Goal: Task Accomplishment & Management: Use online tool/utility

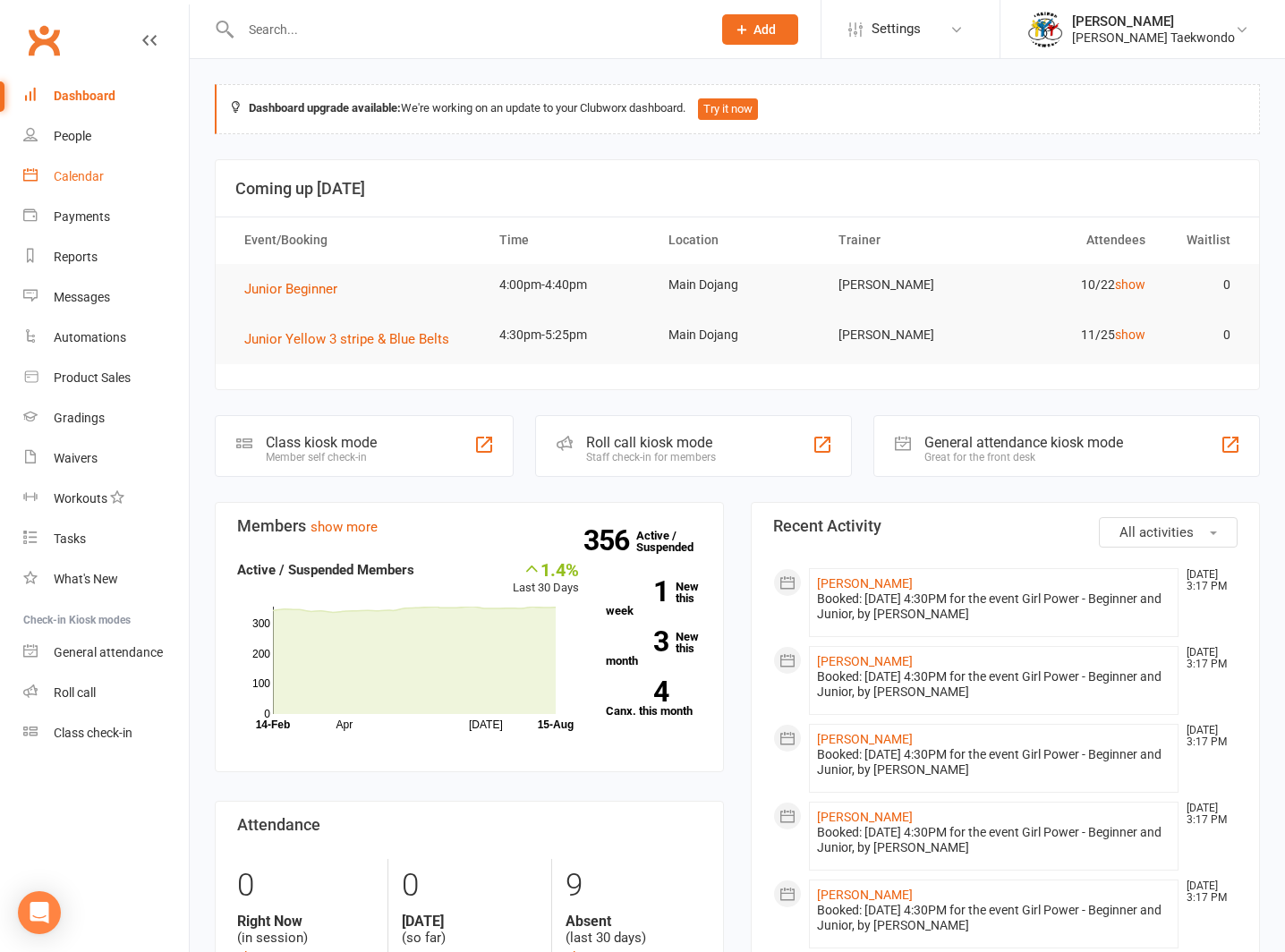
click at [74, 170] on div "Calendar" at bounding box center [78, 176] width 50 height 15
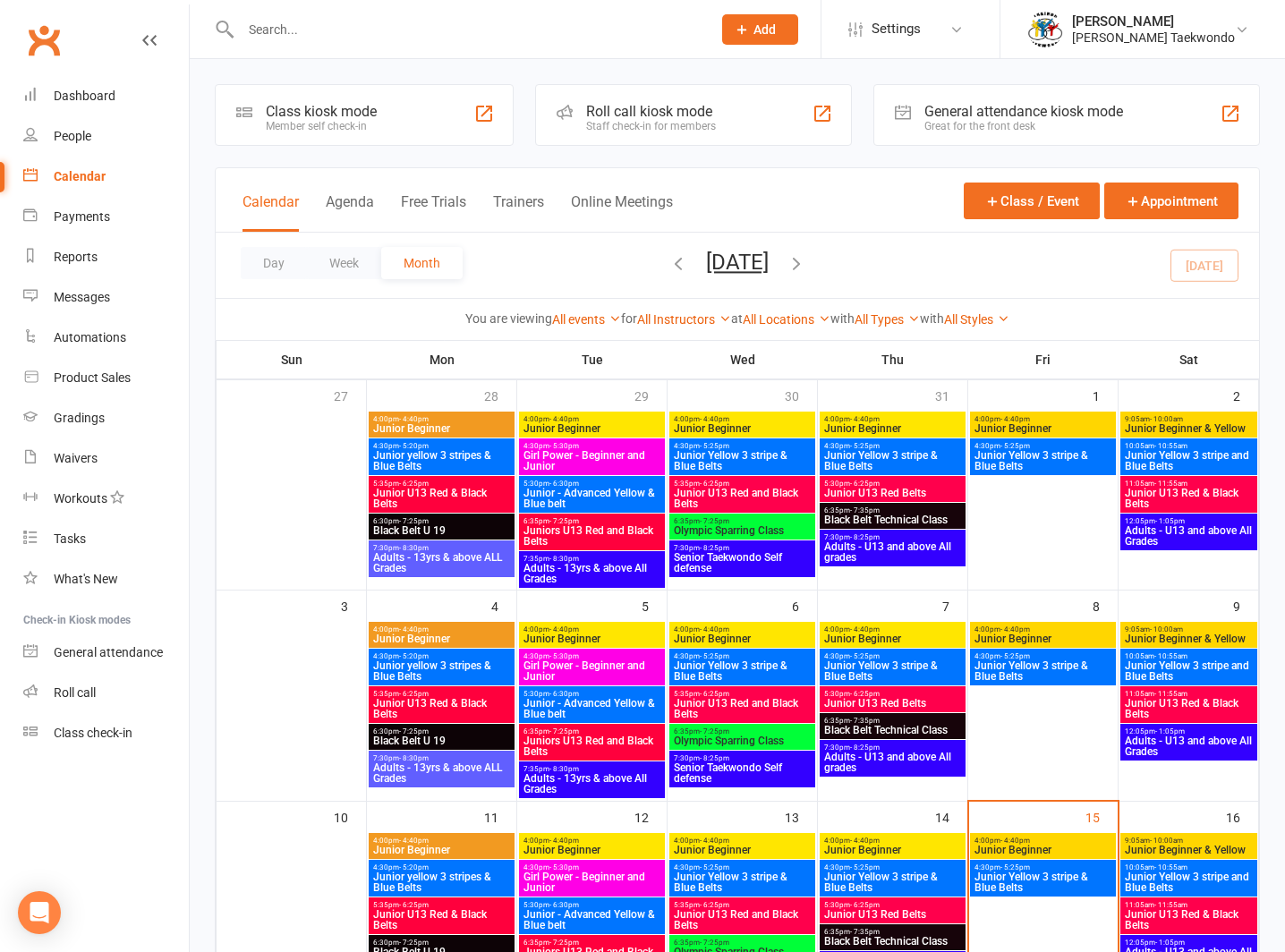
scroll to position [32, 0]
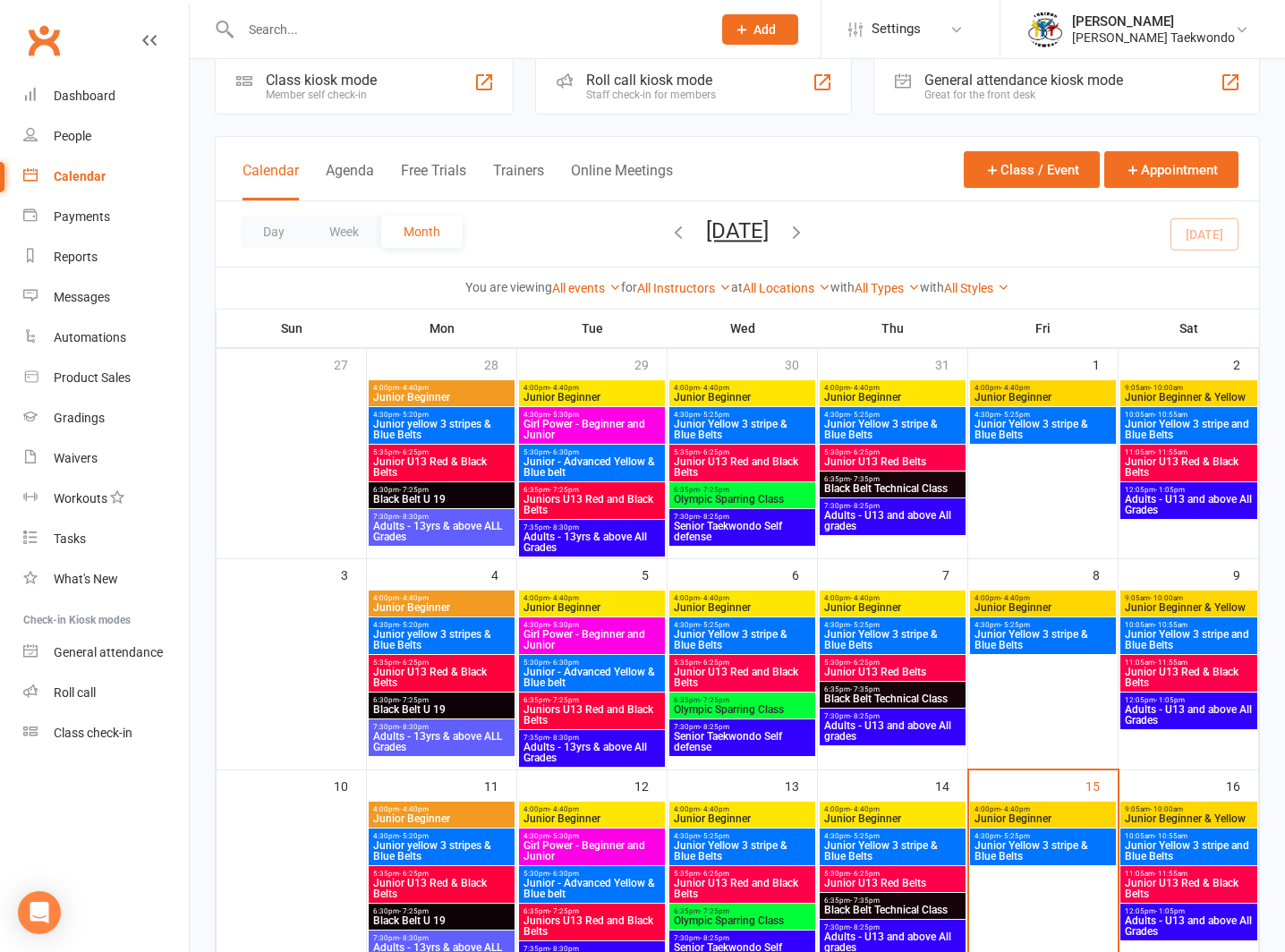
click at [1031, 806] on span "4:00pm - 4:40pm" at bounding box center [1043, 809] width 139 height 8
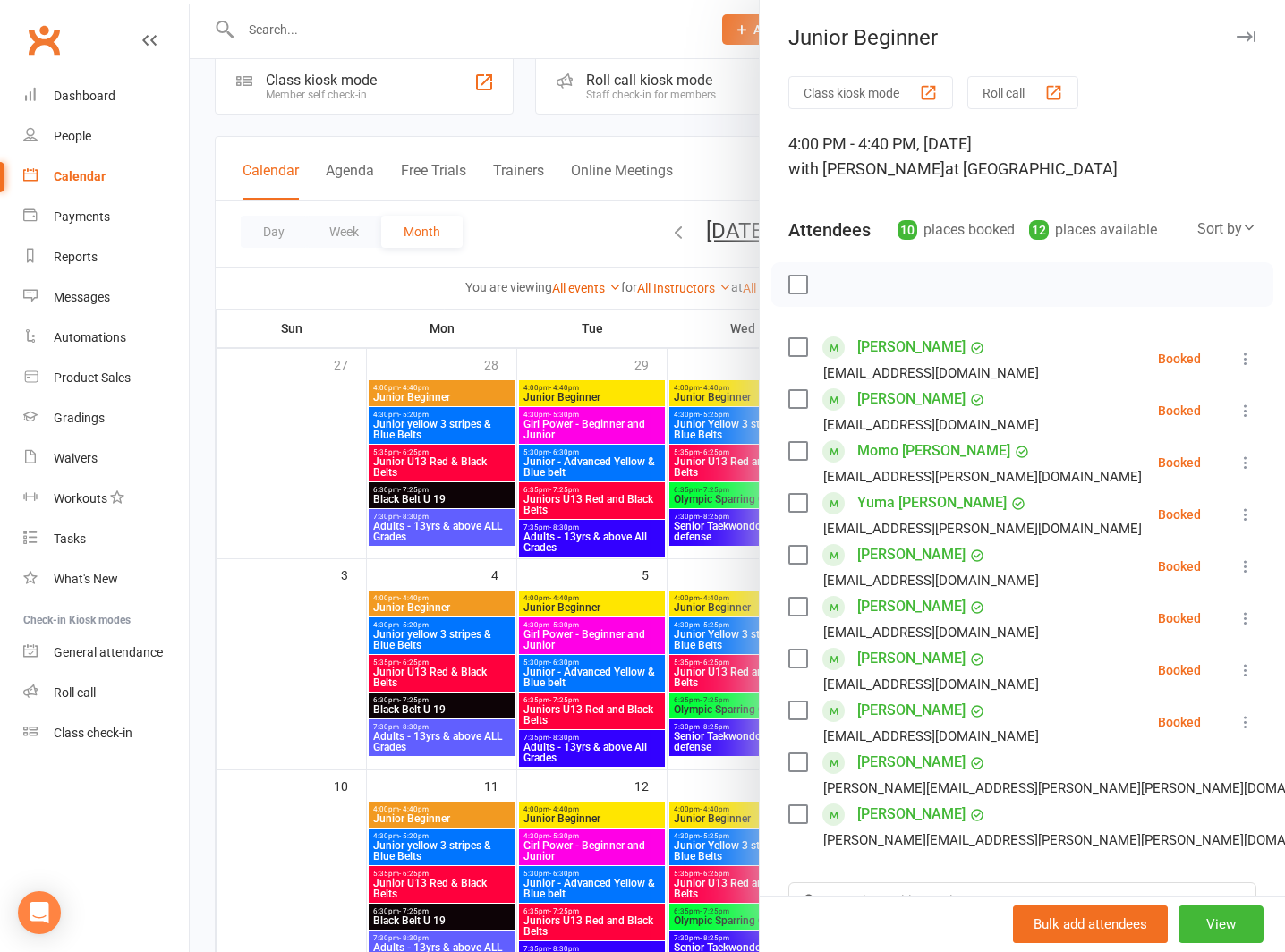
click at [998, 86] on button "Roll call" at bounding box center [1022, 93] width 111 height 34
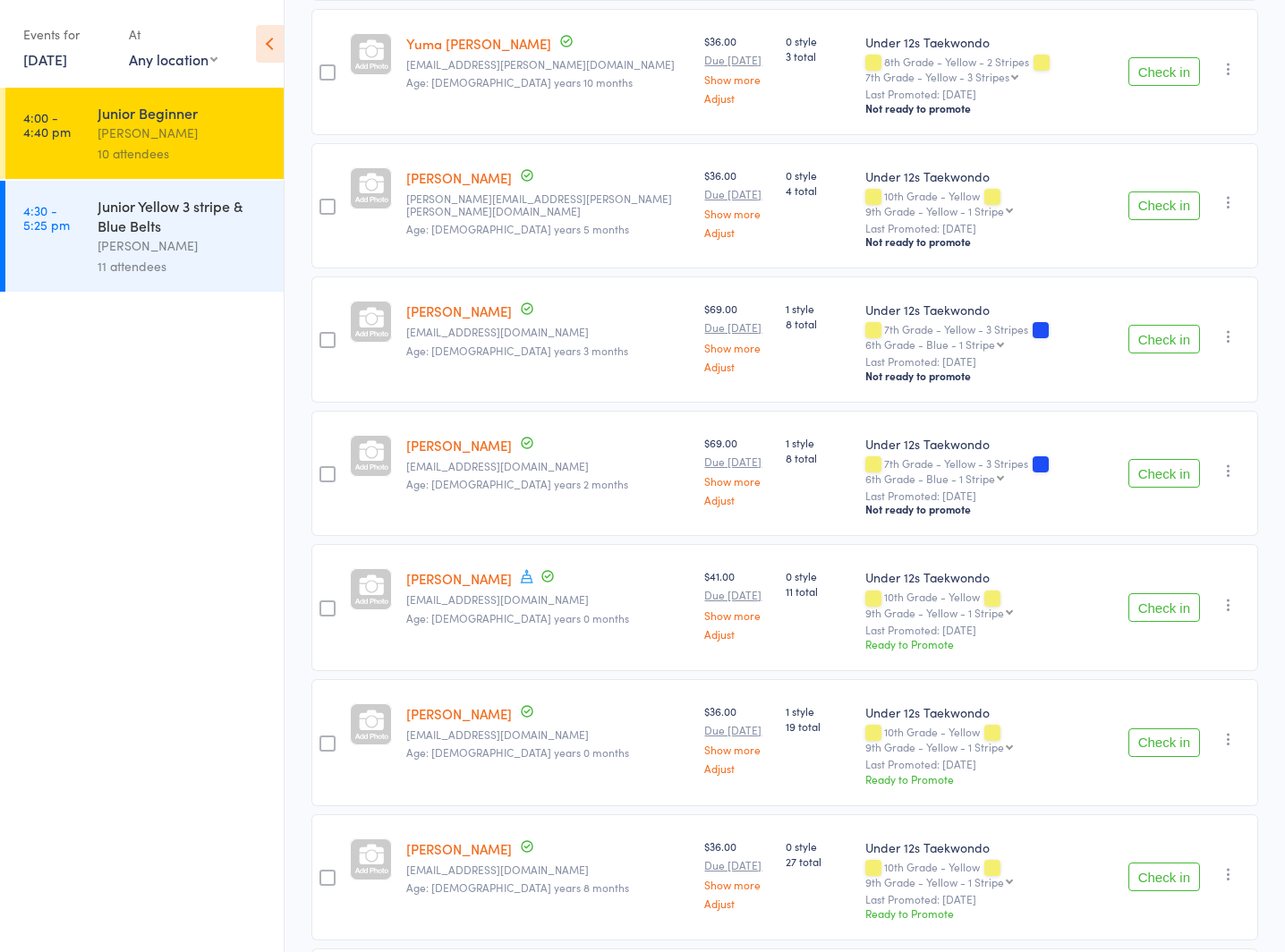
scroll to position [456, 0]
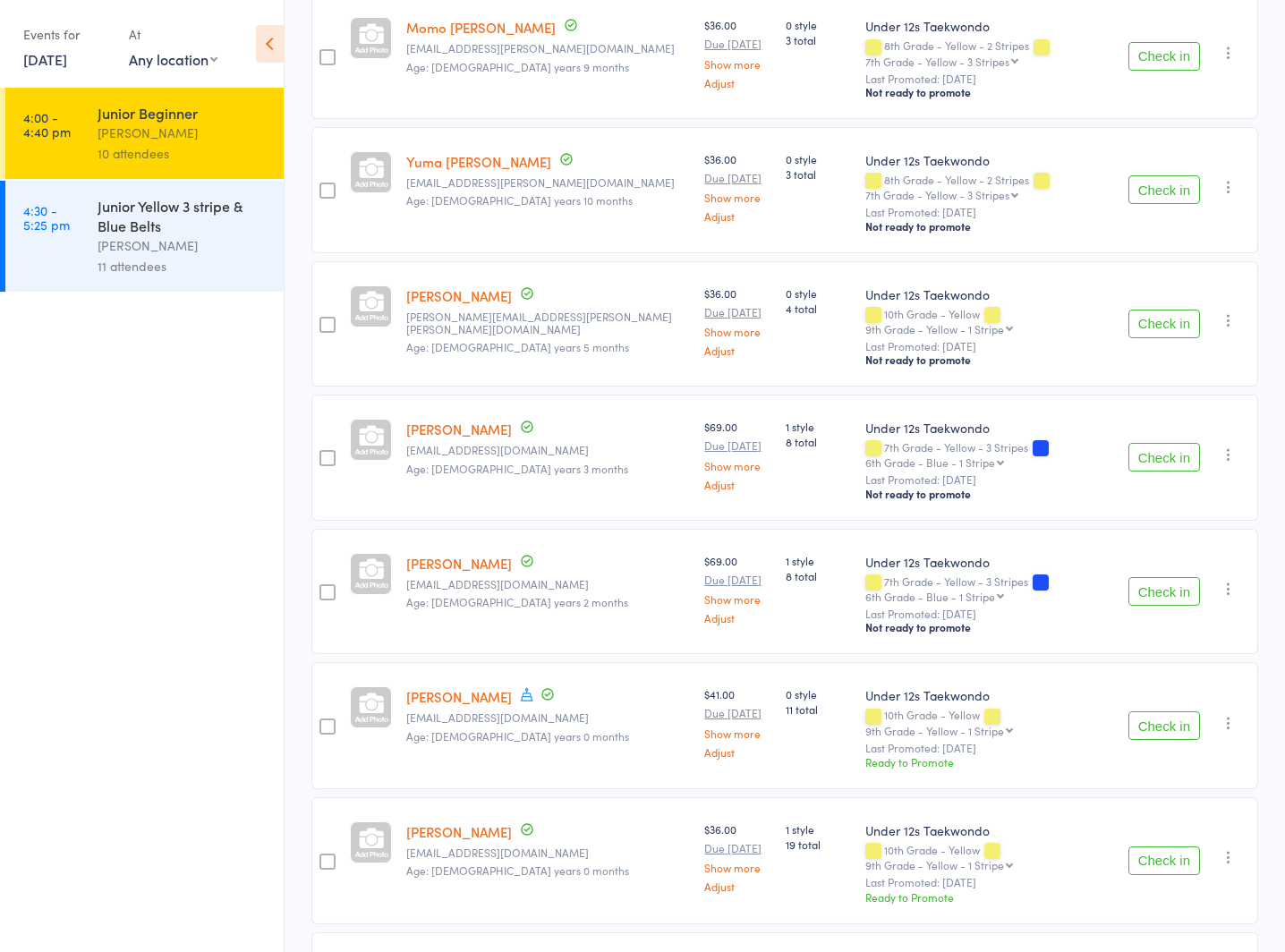
click at [131, 233] on div "Junior Yellow 3 stripe & Blue Belts" at bounding box center [183, 216] width 171 height 39
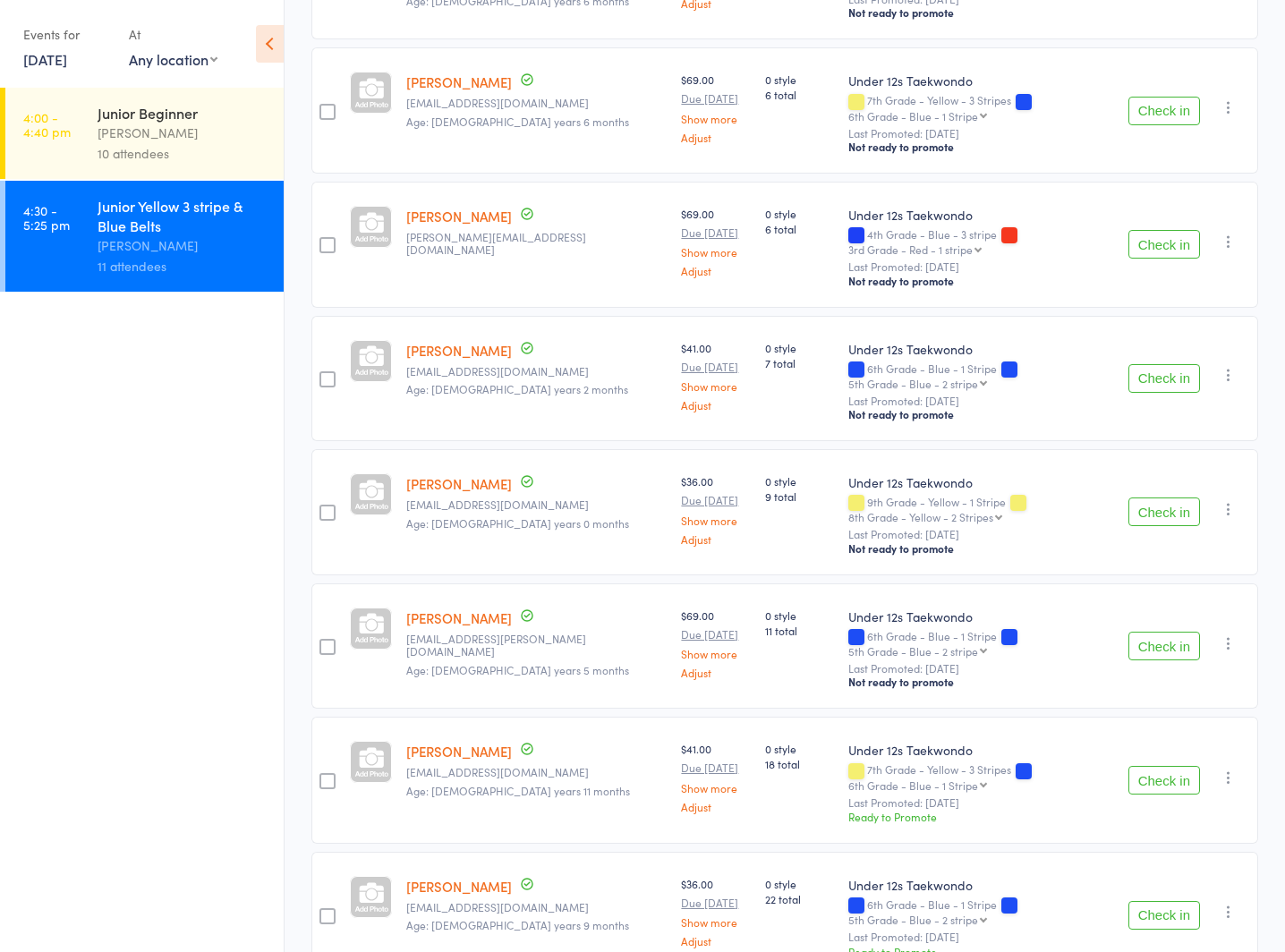
scroll to position [816, 0]
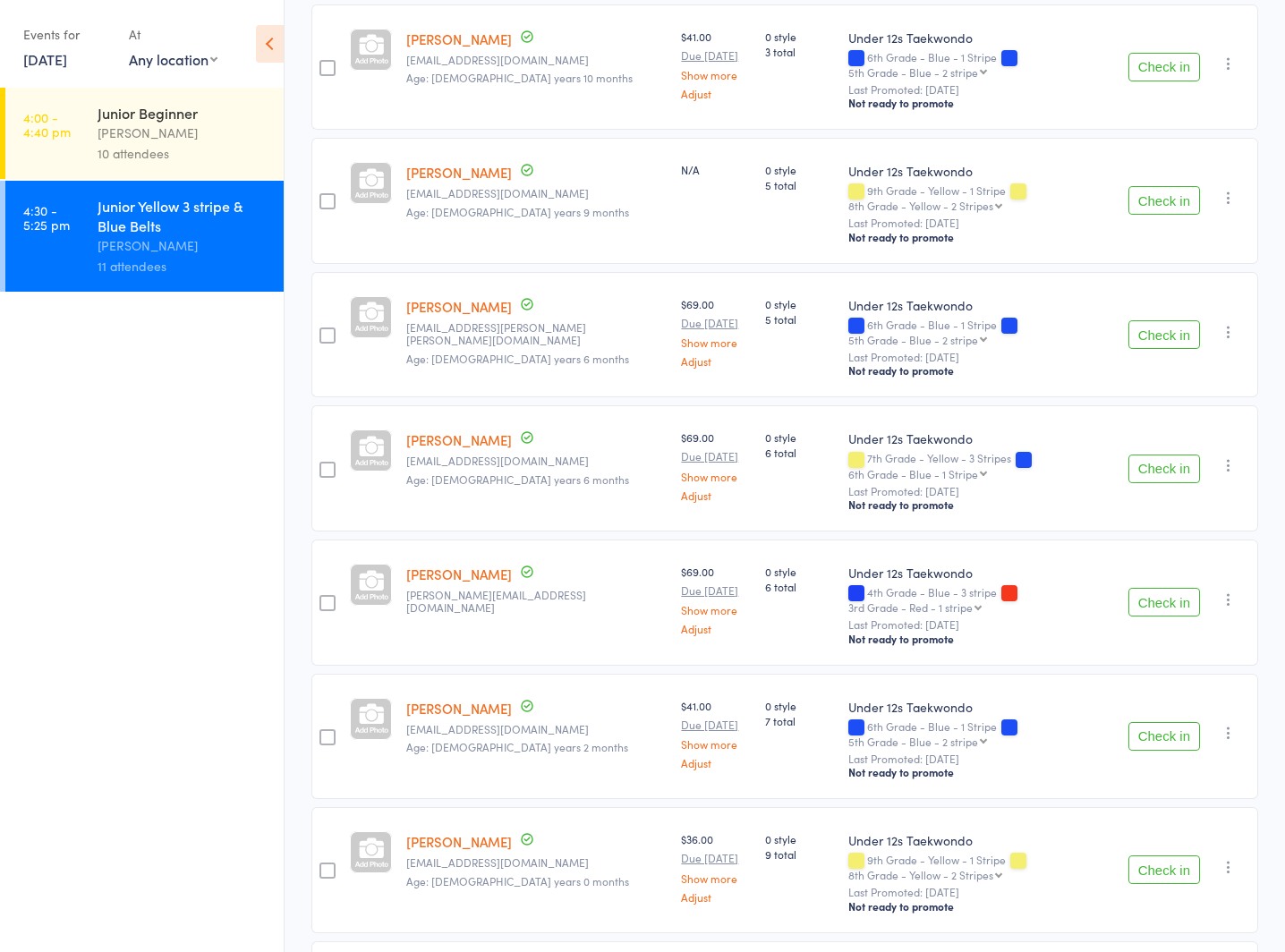
scroll to position [12, 0]
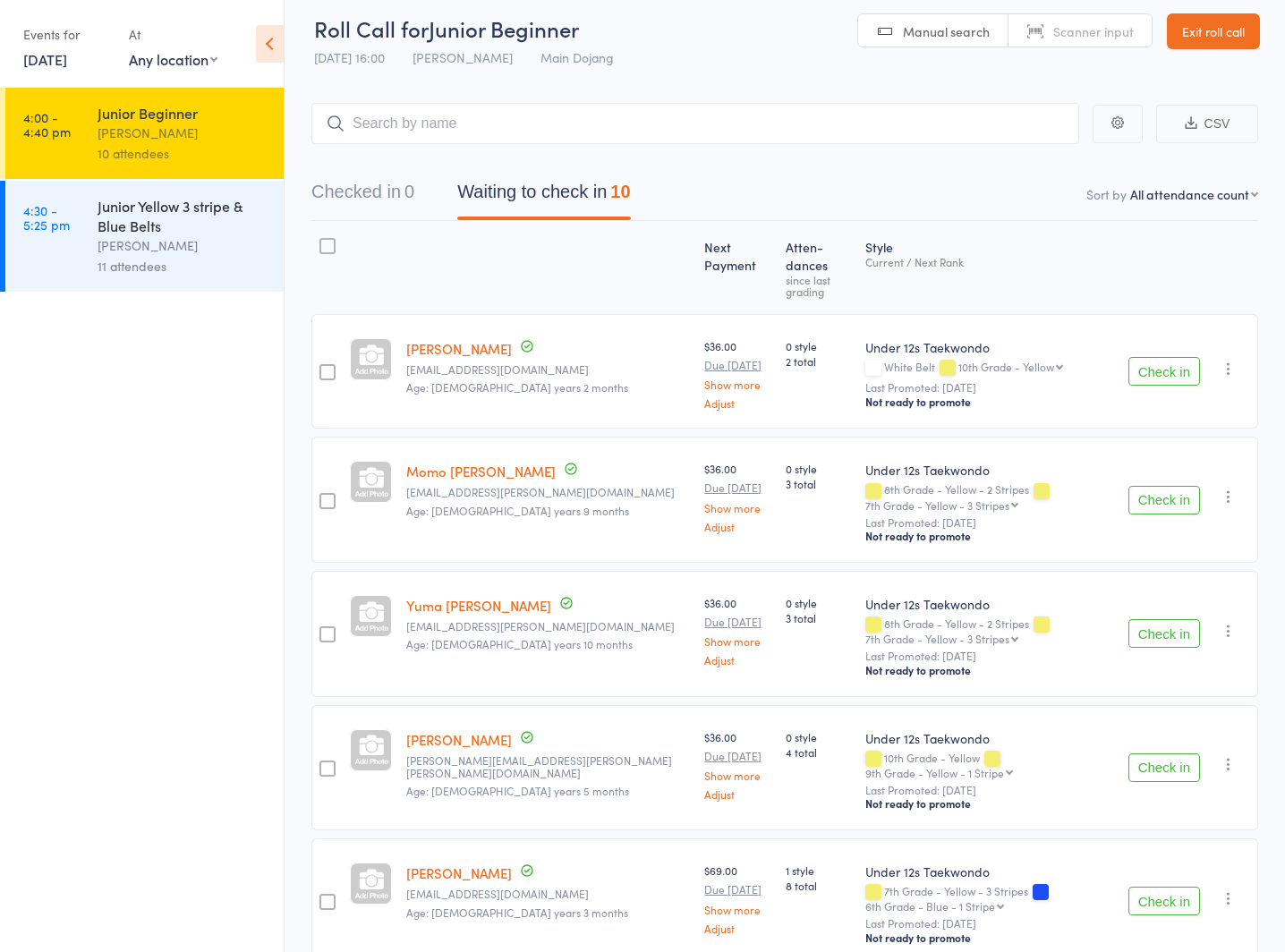
drag, startPoint x: 1212, startPoint y: 19, endPoint x: 1191, endPoint y: 19, distance: 21.0
click at [1211, 19] on link "Exit roll call" at bounding box center [1213, 32] width 93 height 36
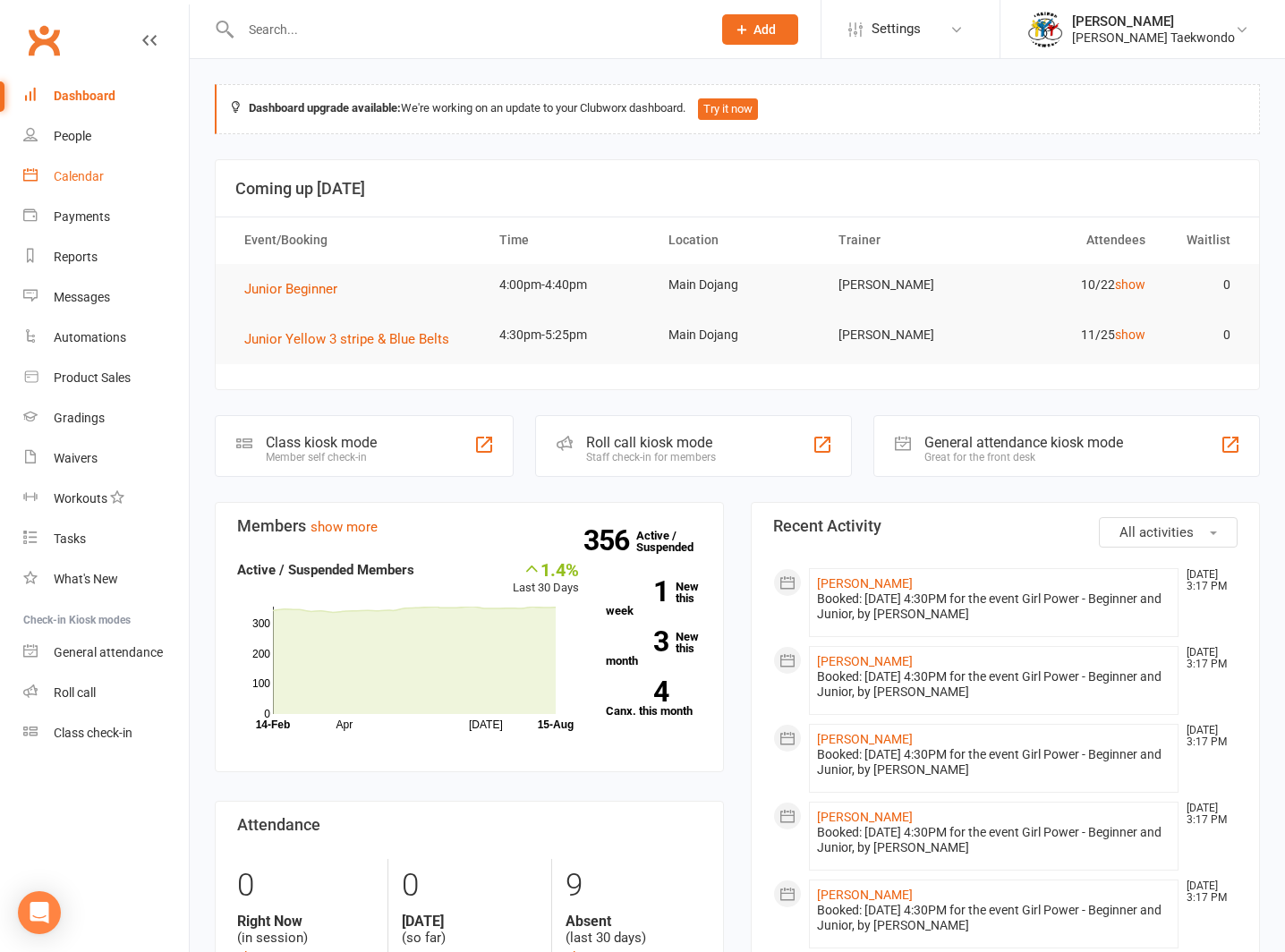
click at [76, 170] on div "Calendar" at bounding box center [78, 176] width 50 height 15
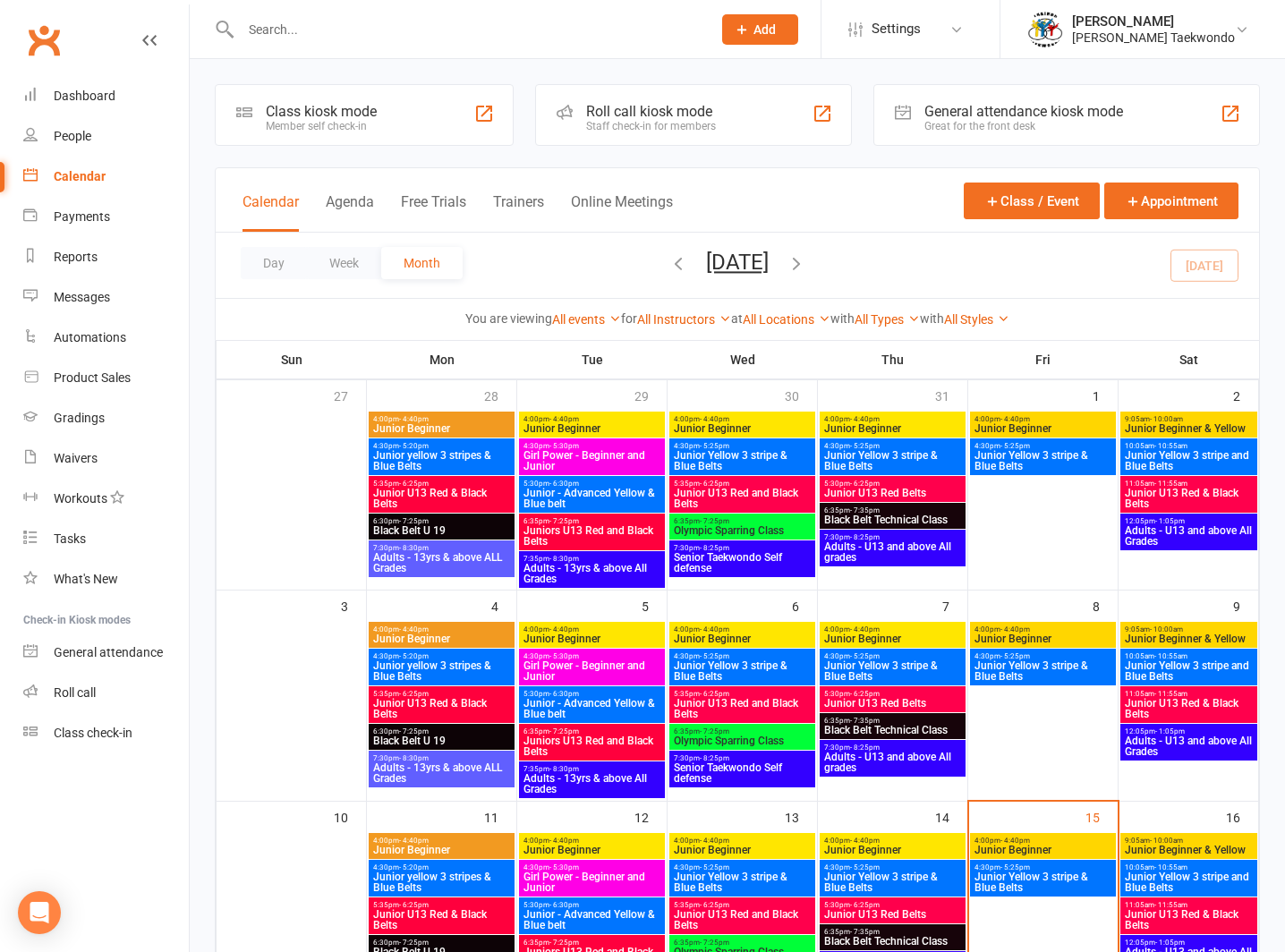
click at [1156, 842] on span "- 10:00am" at bounding box center [1167, 841] width 34 height 8
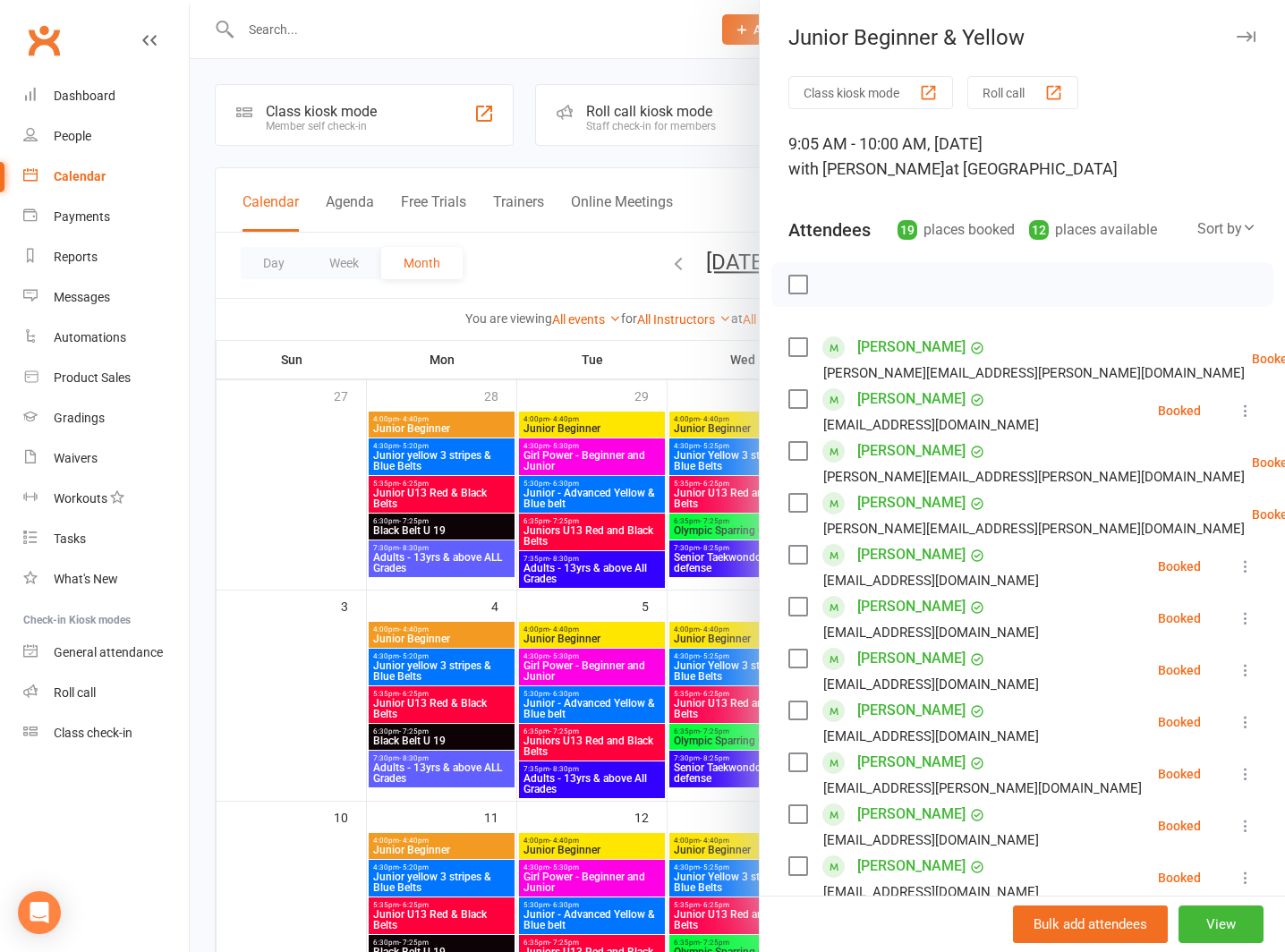
click at [994, 87] on button "Roll call" at bounding box center [1022, 93] width 111 height 34
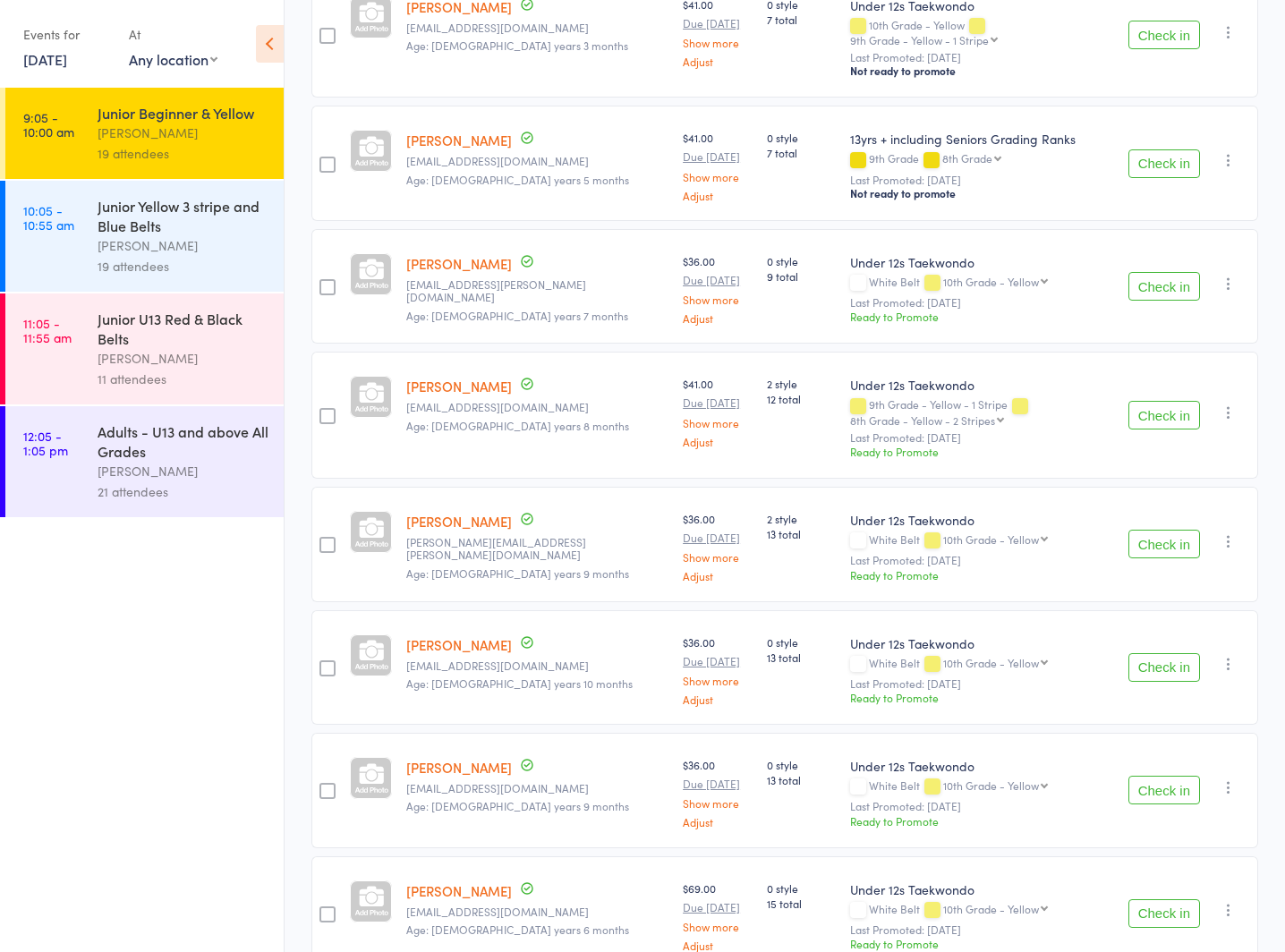
scroll to position [1748, 0]
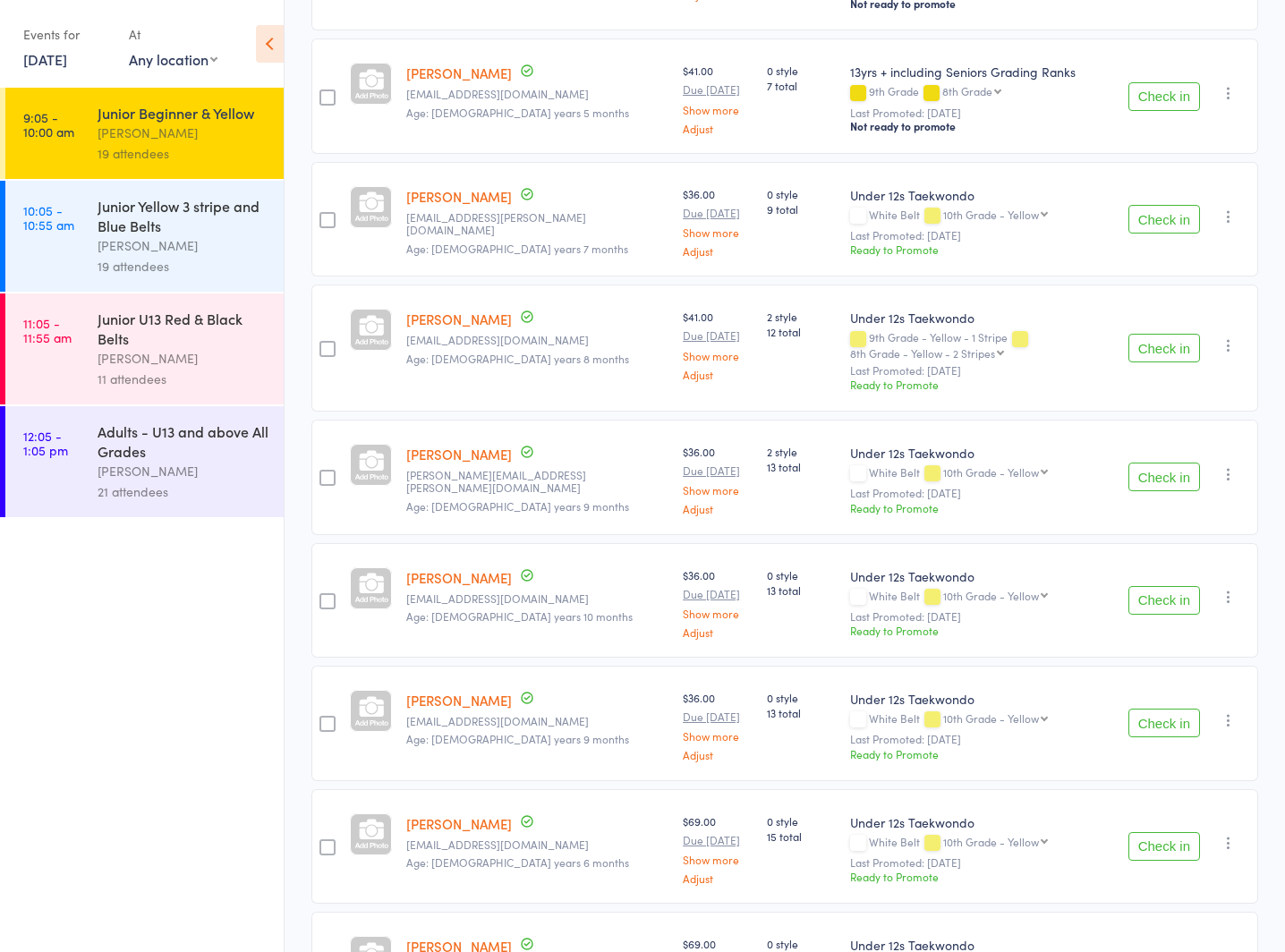
click at [148, 216] on div "Junior Yellow 3 stripe and Blue Belts" at bounding box center [183, 216] width 171 height 39
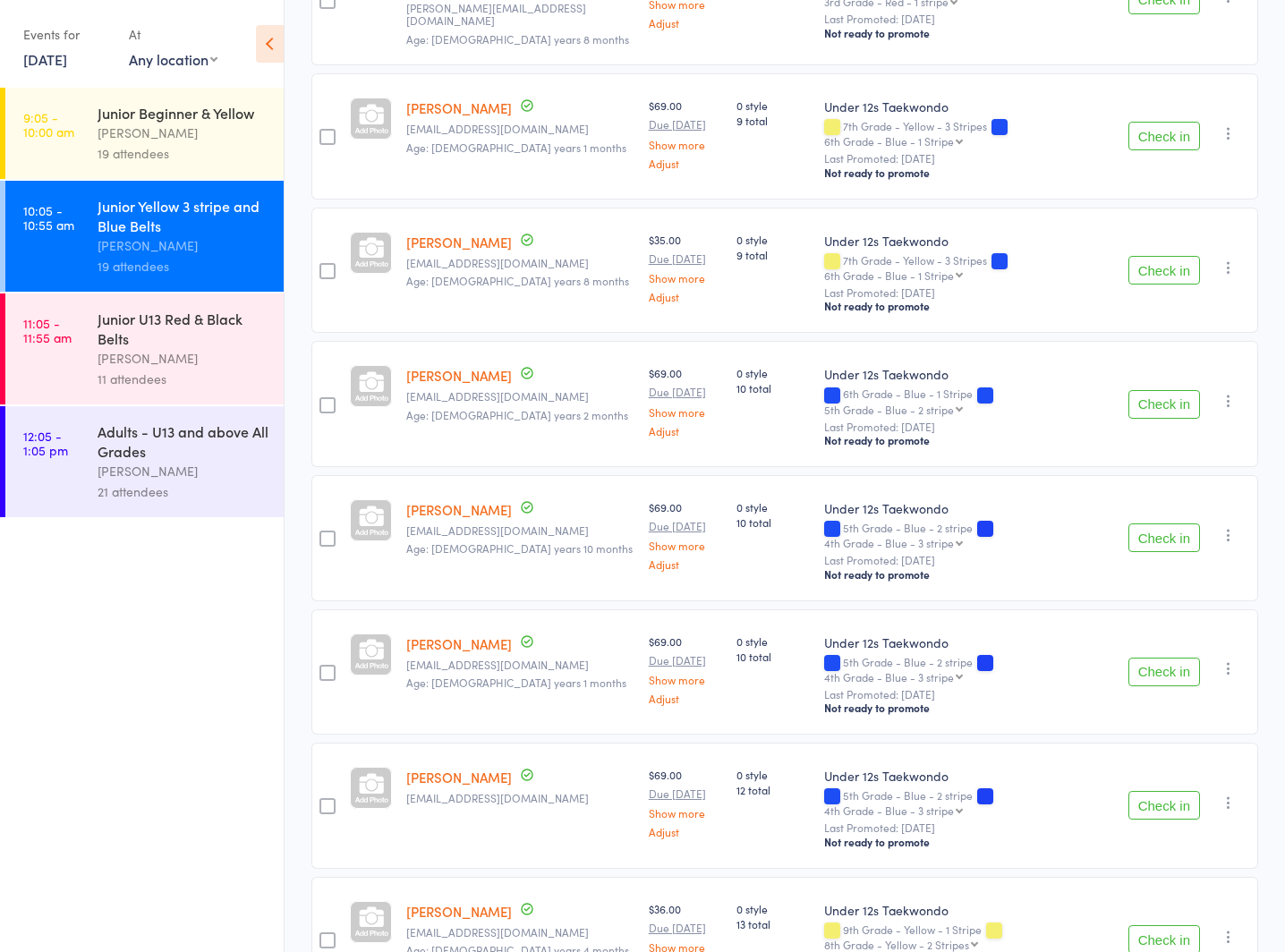
scroll to position [1296, 0]
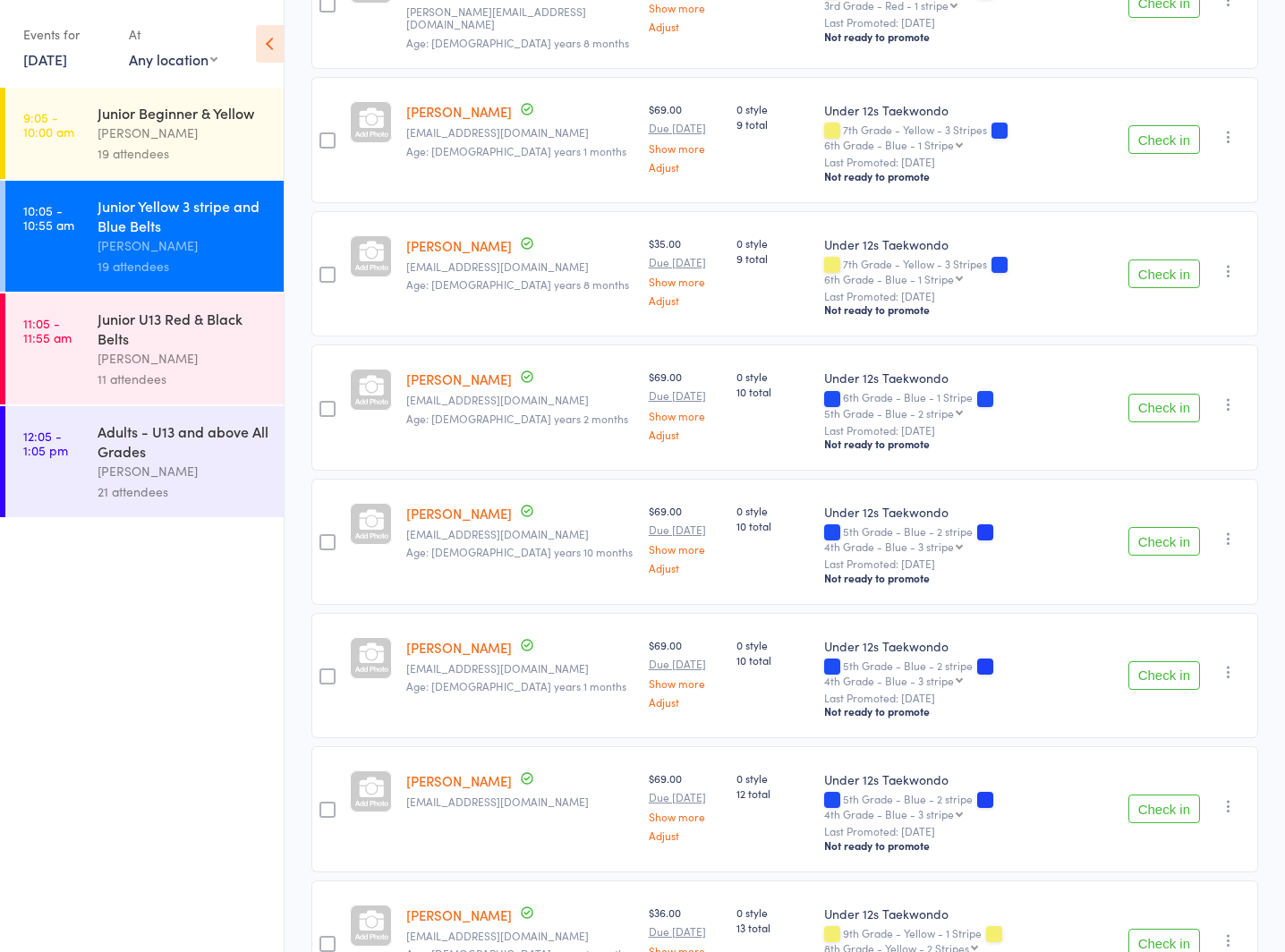
click at [154, 344] on div "Junior U13 Red & Black Belts" at bounding box center [183, 329] width 171 height 39
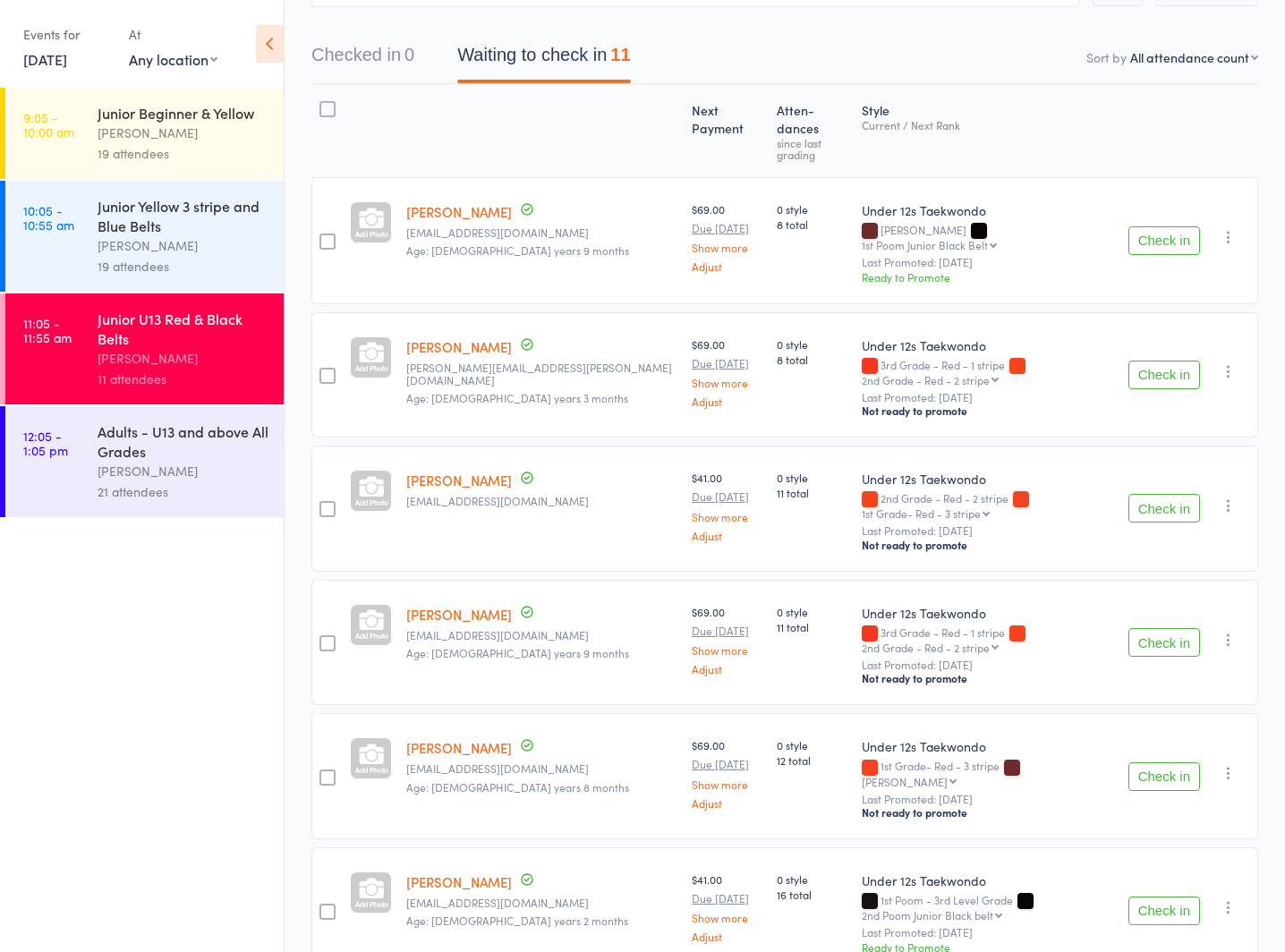
scroll to position [230, 0]
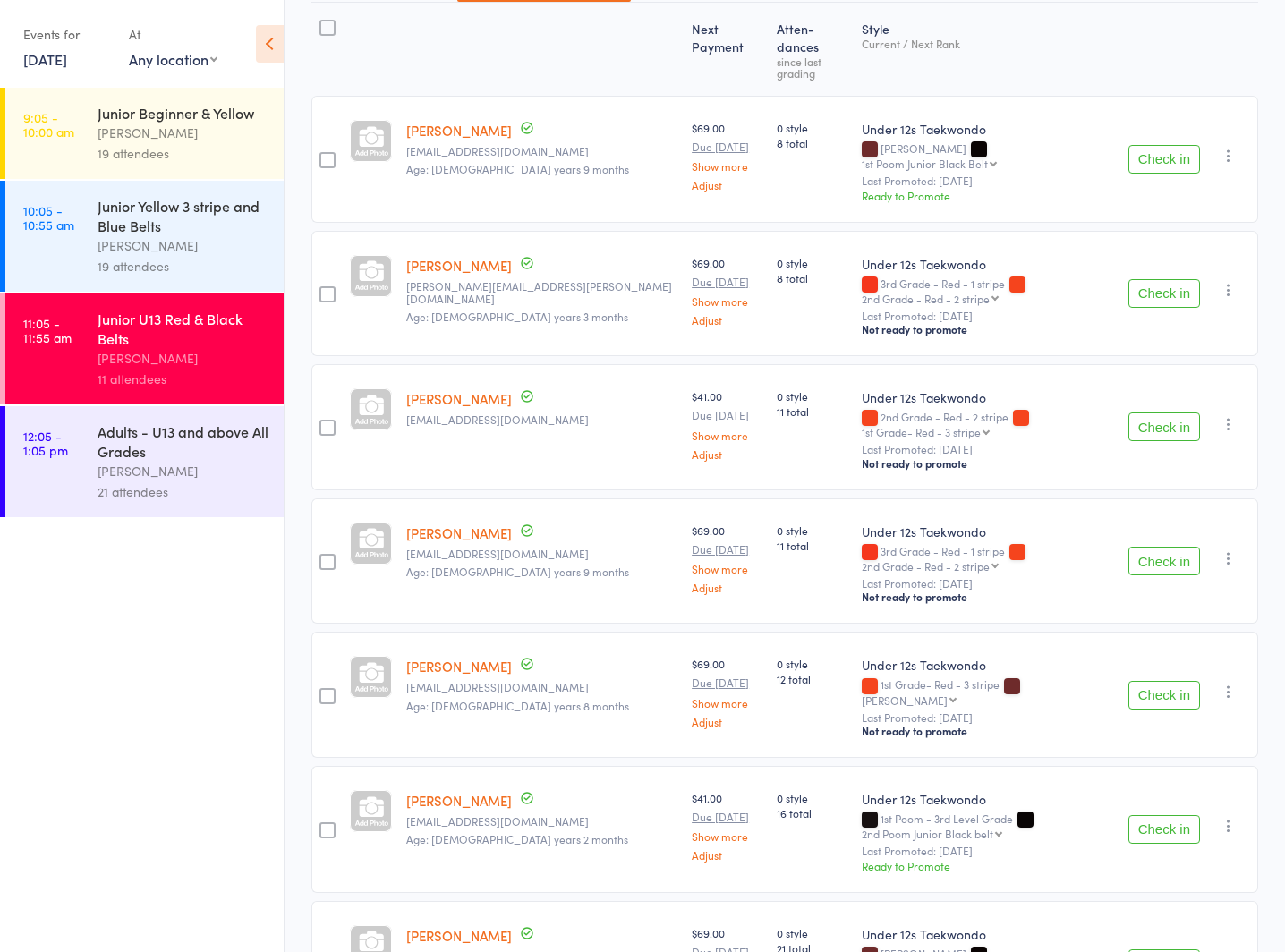
click at [139, 454] on div "Adults - U13 and above All Grades" at bounding box center [183, 441] width 171 height 39
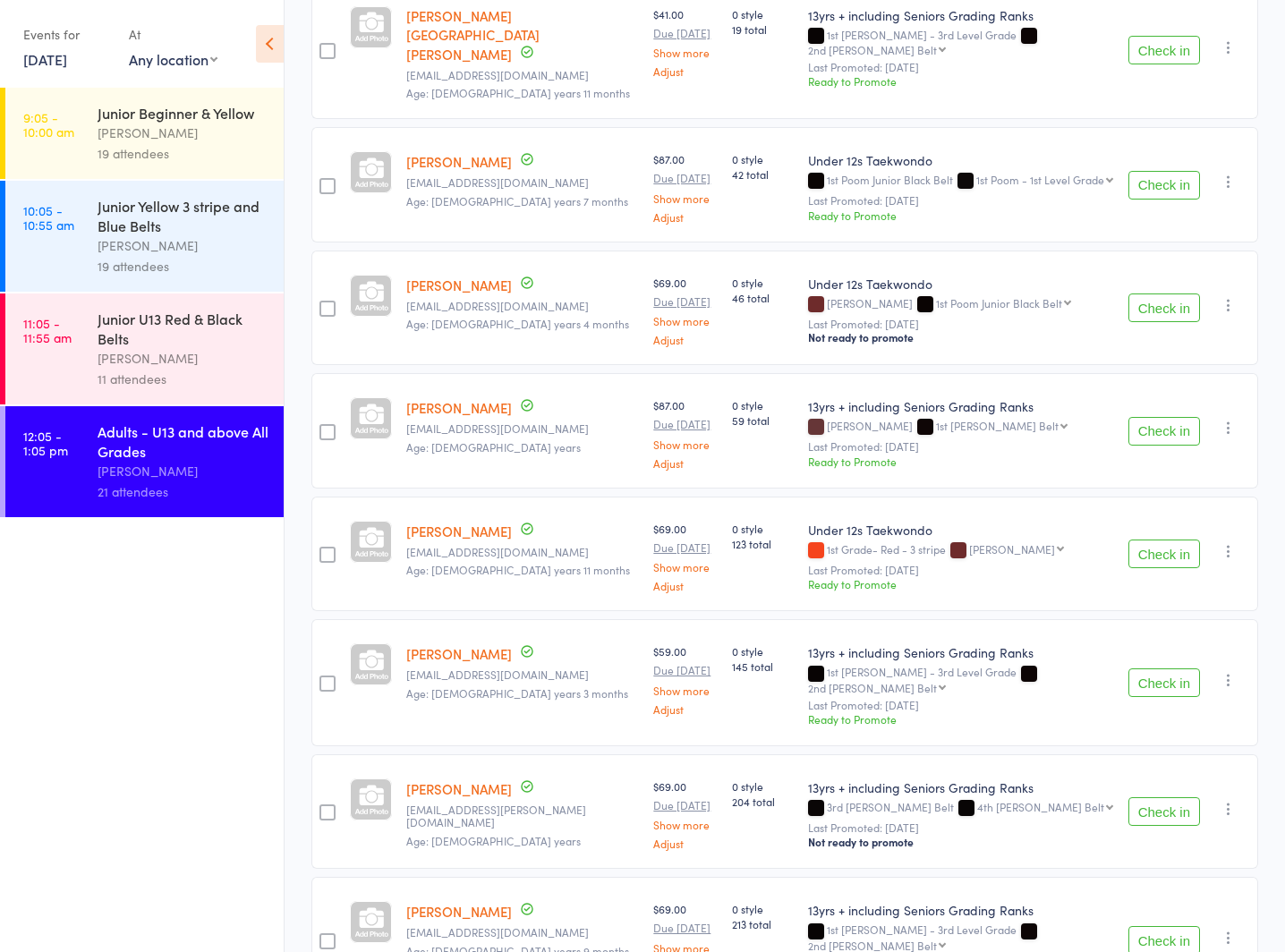
scroll to position [1993, 0]
